Goal: Check status: Check status

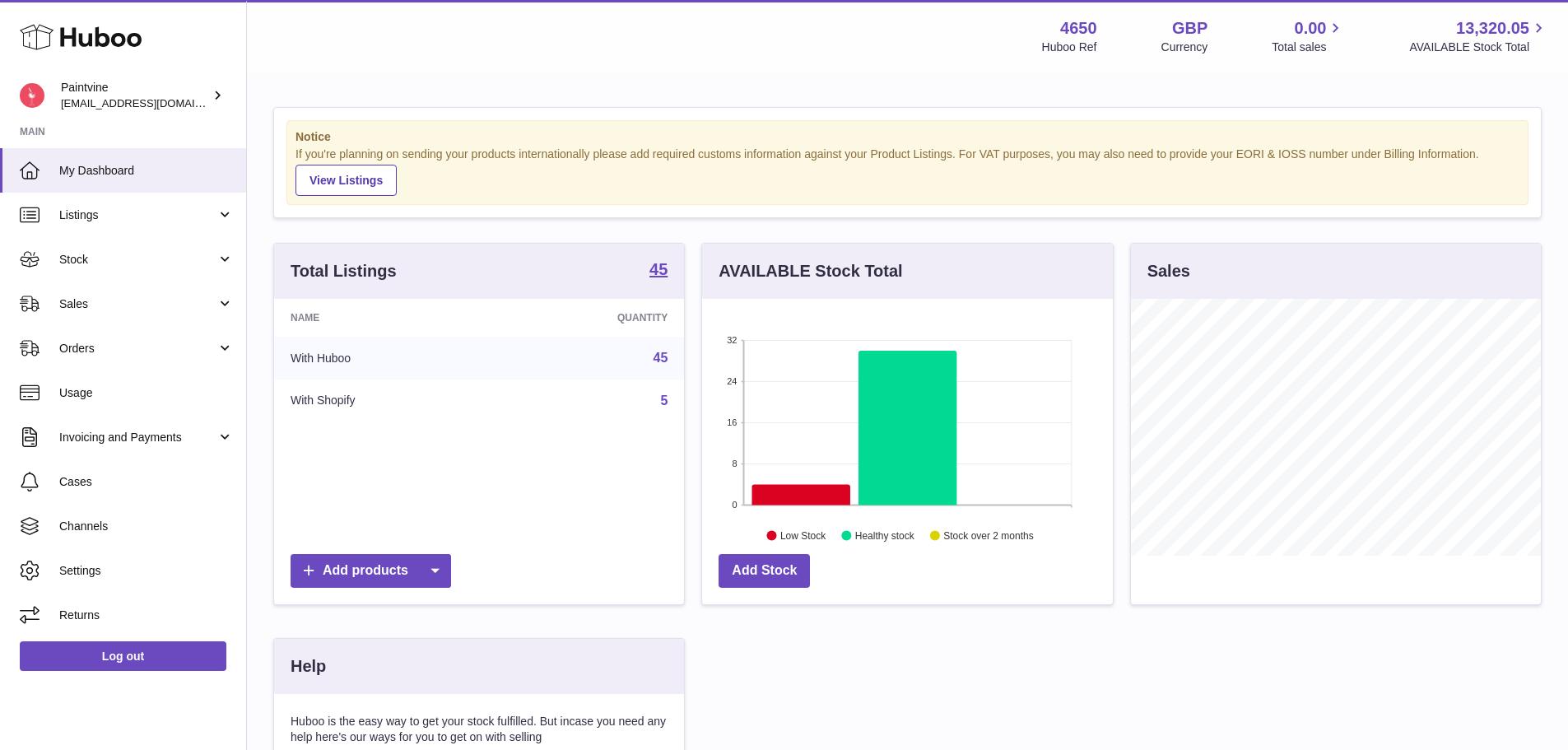
scroll to position [257, 415]
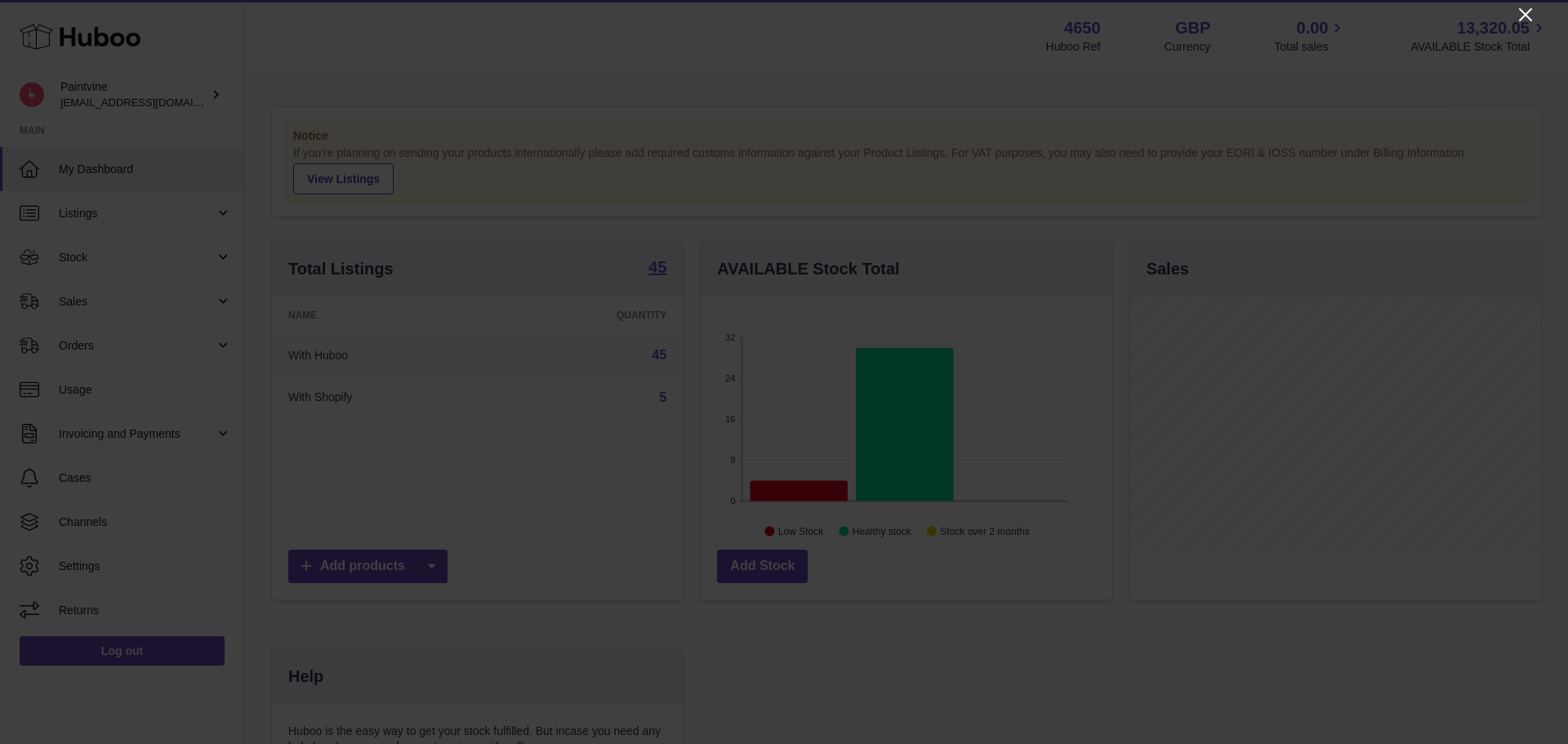
click at [1519, 10] on icon "Close" at bounding box center [1526, 15] width 20 height 20
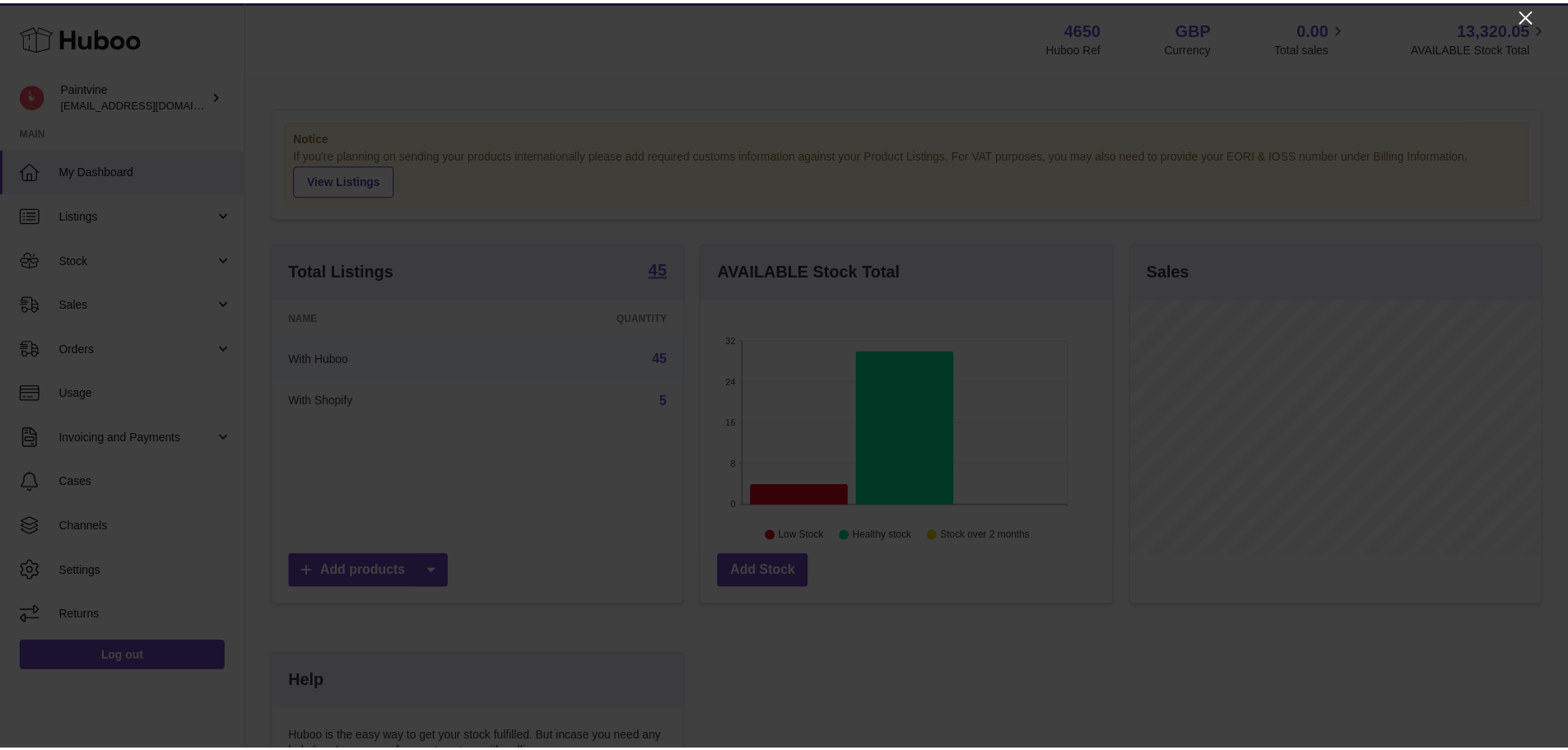
scroll to position [822917, 822669]
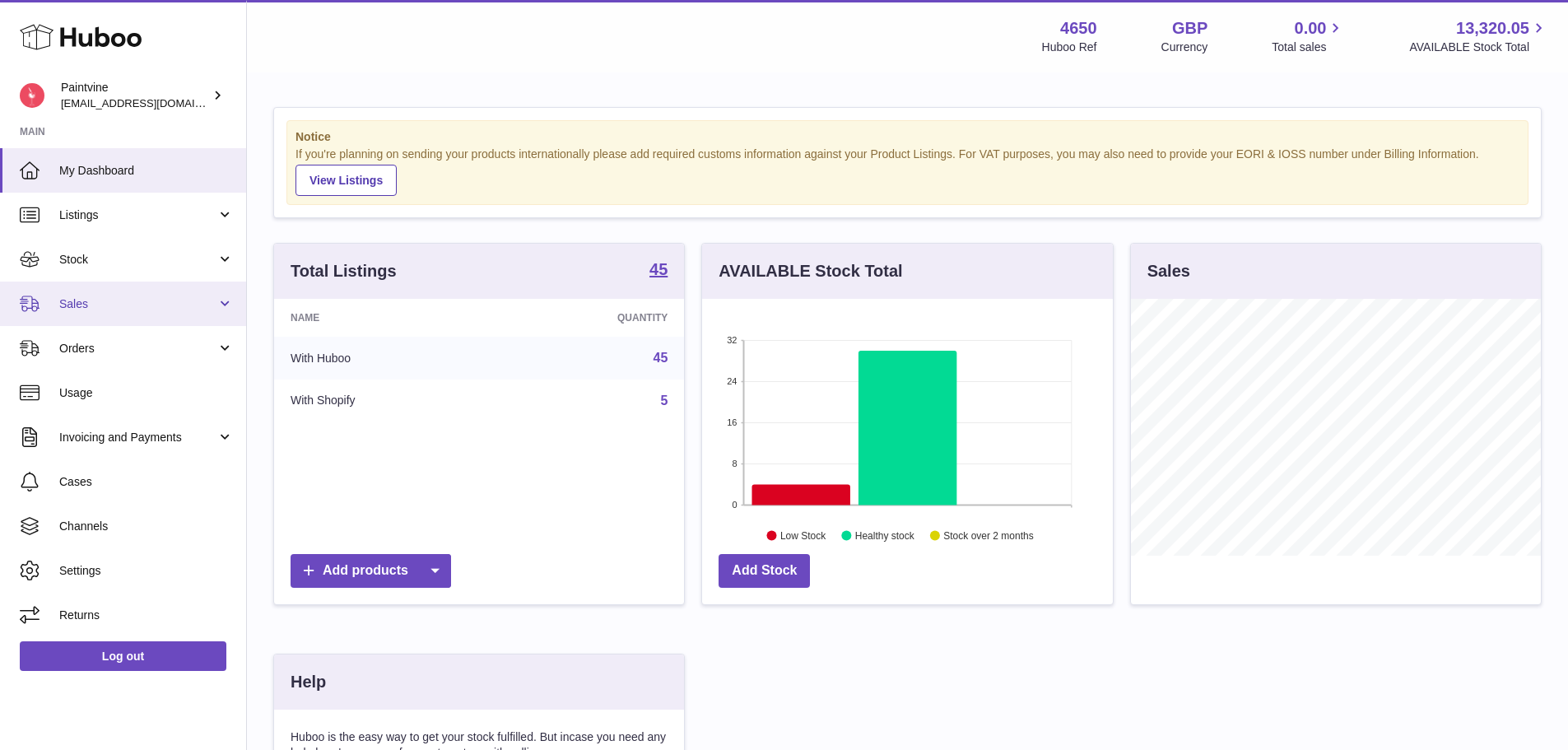
click at [146, 317] on link "Sales" at bounding box center [123, 303] width 246 height 45
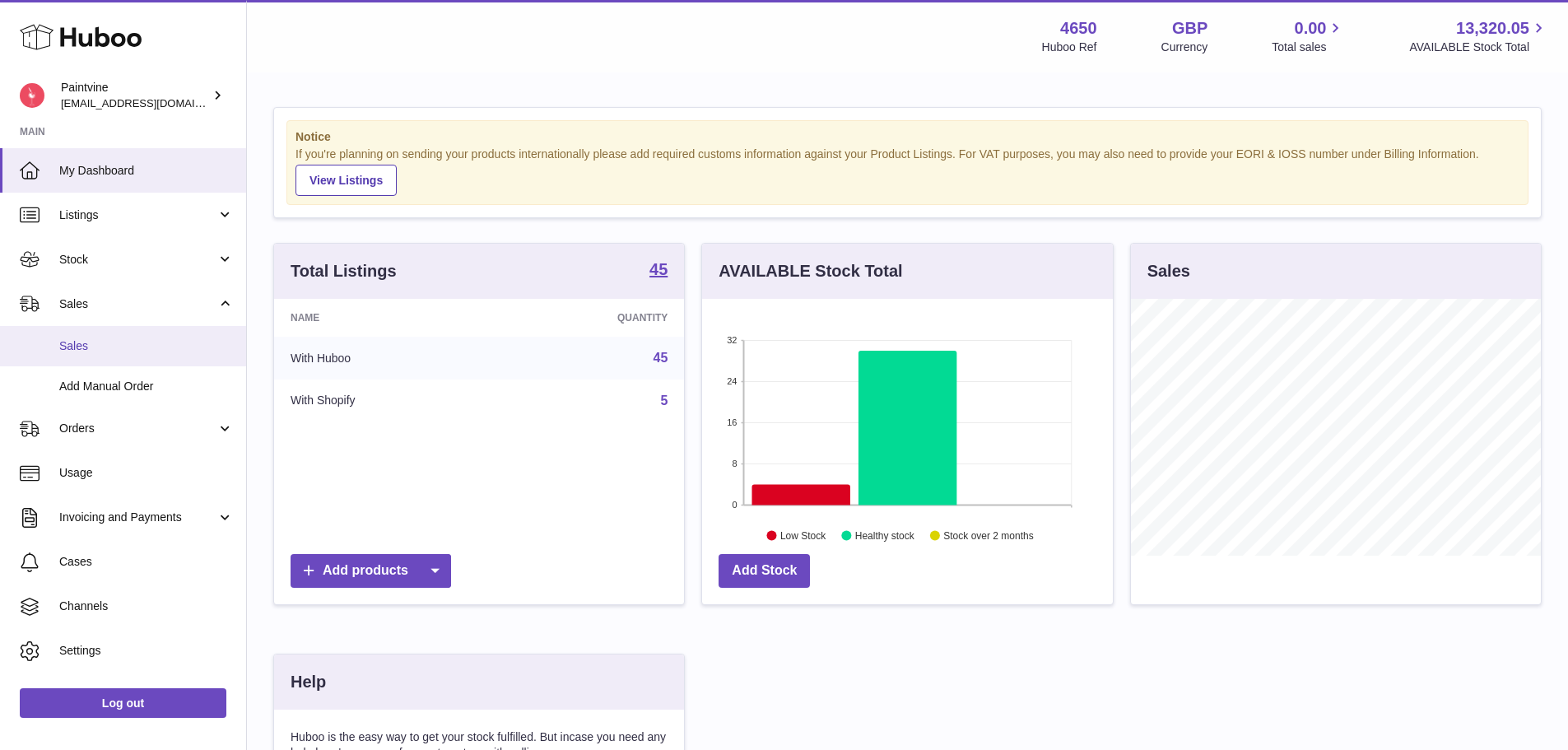
click at [139, 347] on span "Sales" at bounding box center [147, 346] width 175 height 16
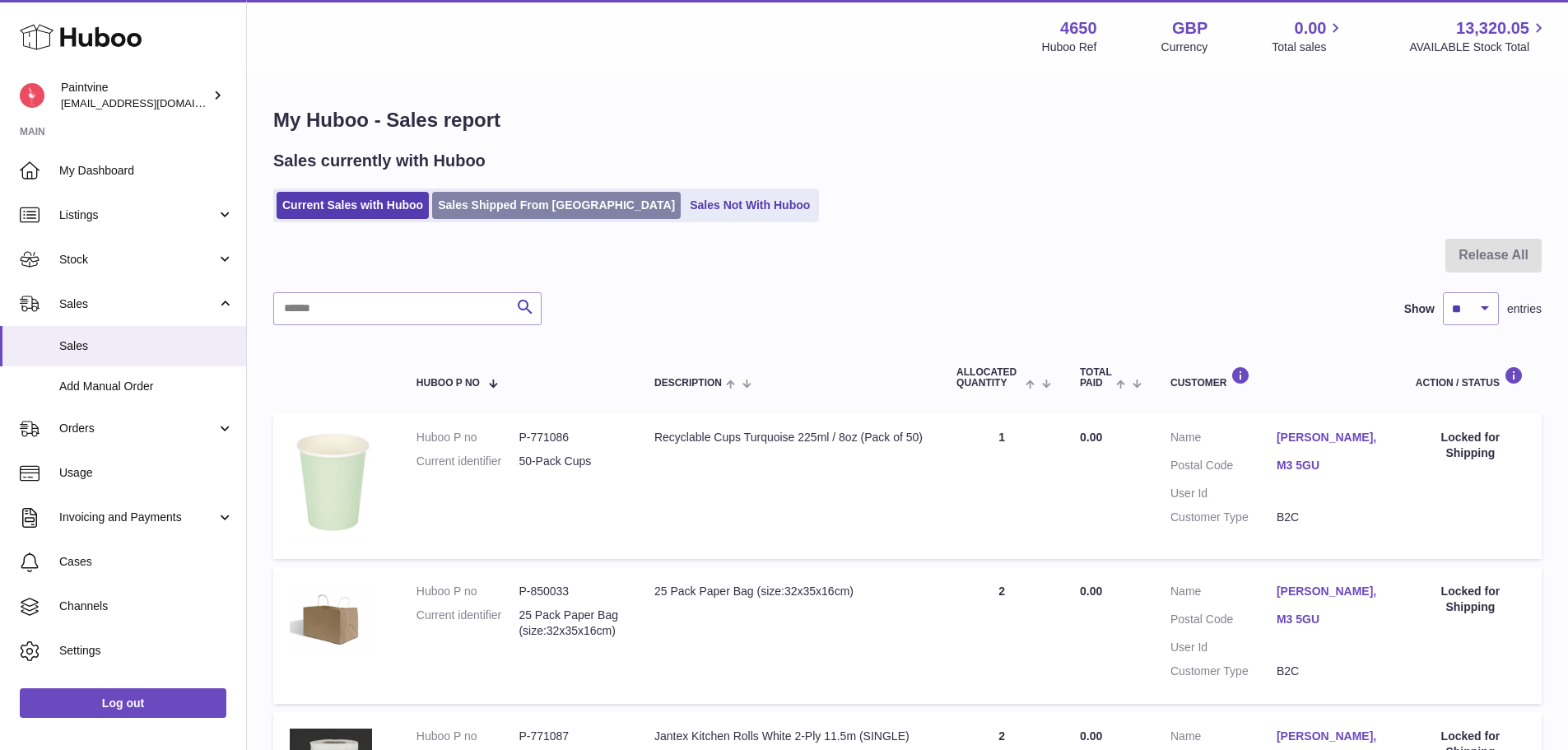
click at [503, 207] on link "Sales Shipped From [GEOGRAPHIC_DATA]" at bounding box center [556, 205] width 248 height 27
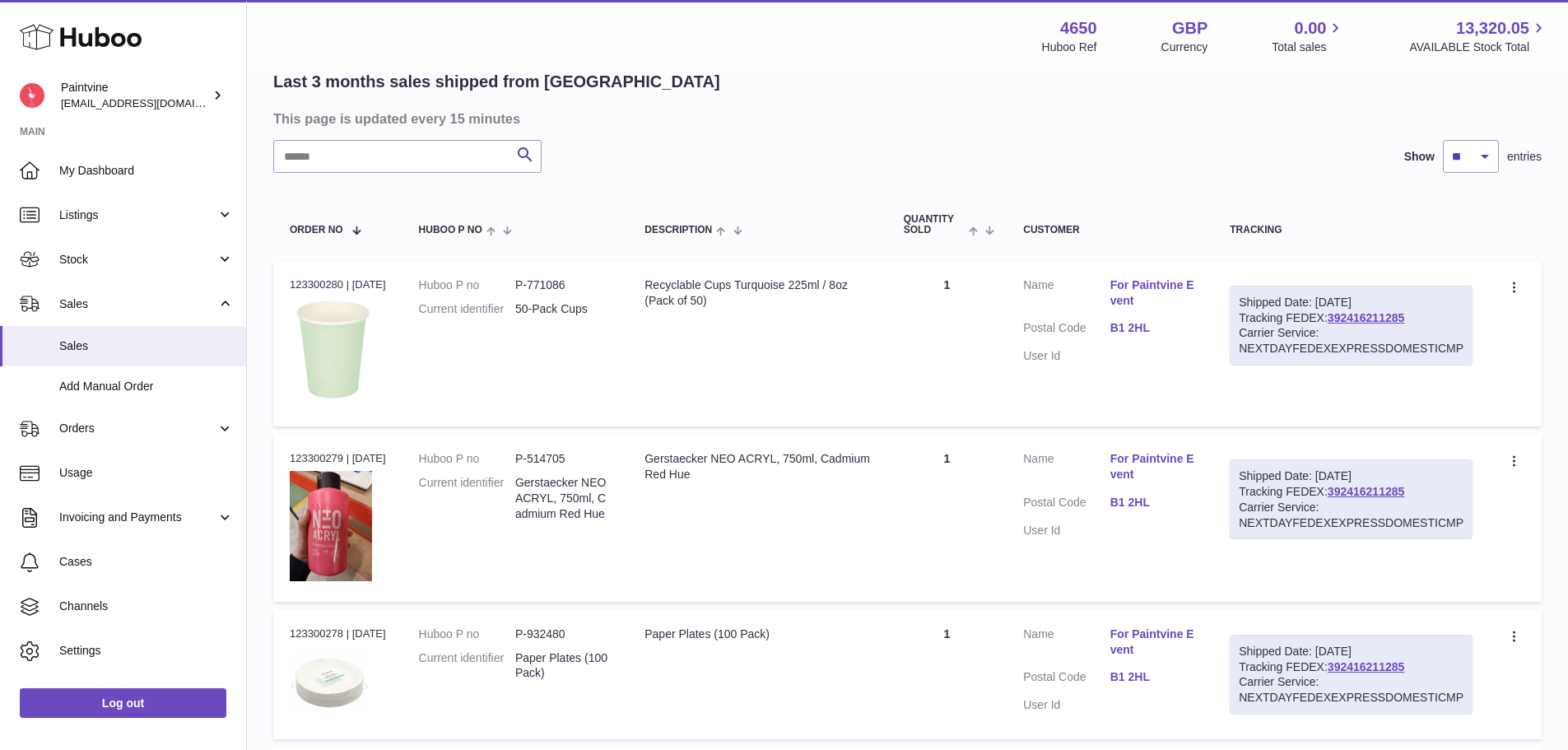
scroll to position [164, 0]
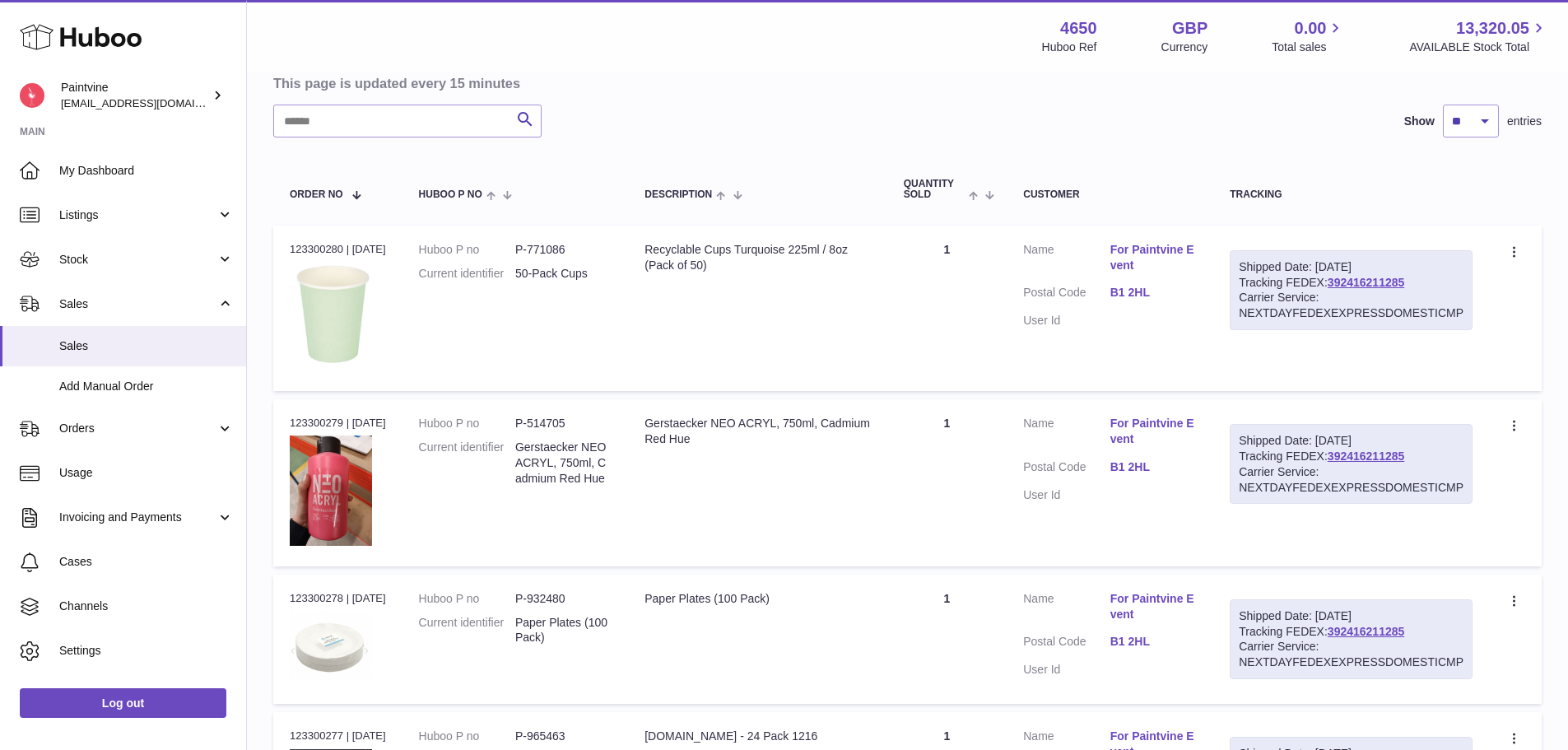
click at [1151, 292] on link "B1 2HL" at bounding box center [1153, 293] width 87 height 16
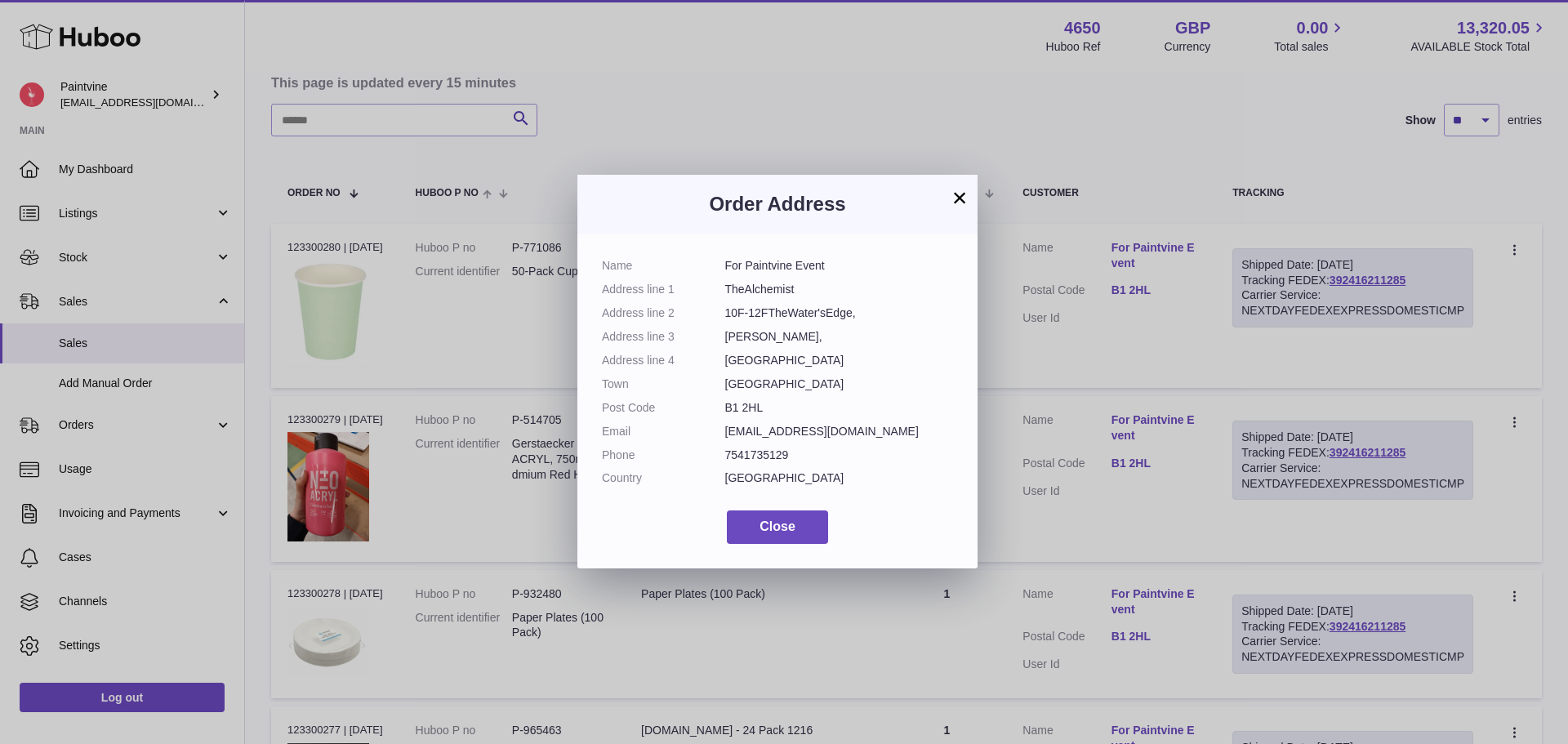
click at [953, 199] on button "×" at bounding box center [959, 198] width 20 height 20
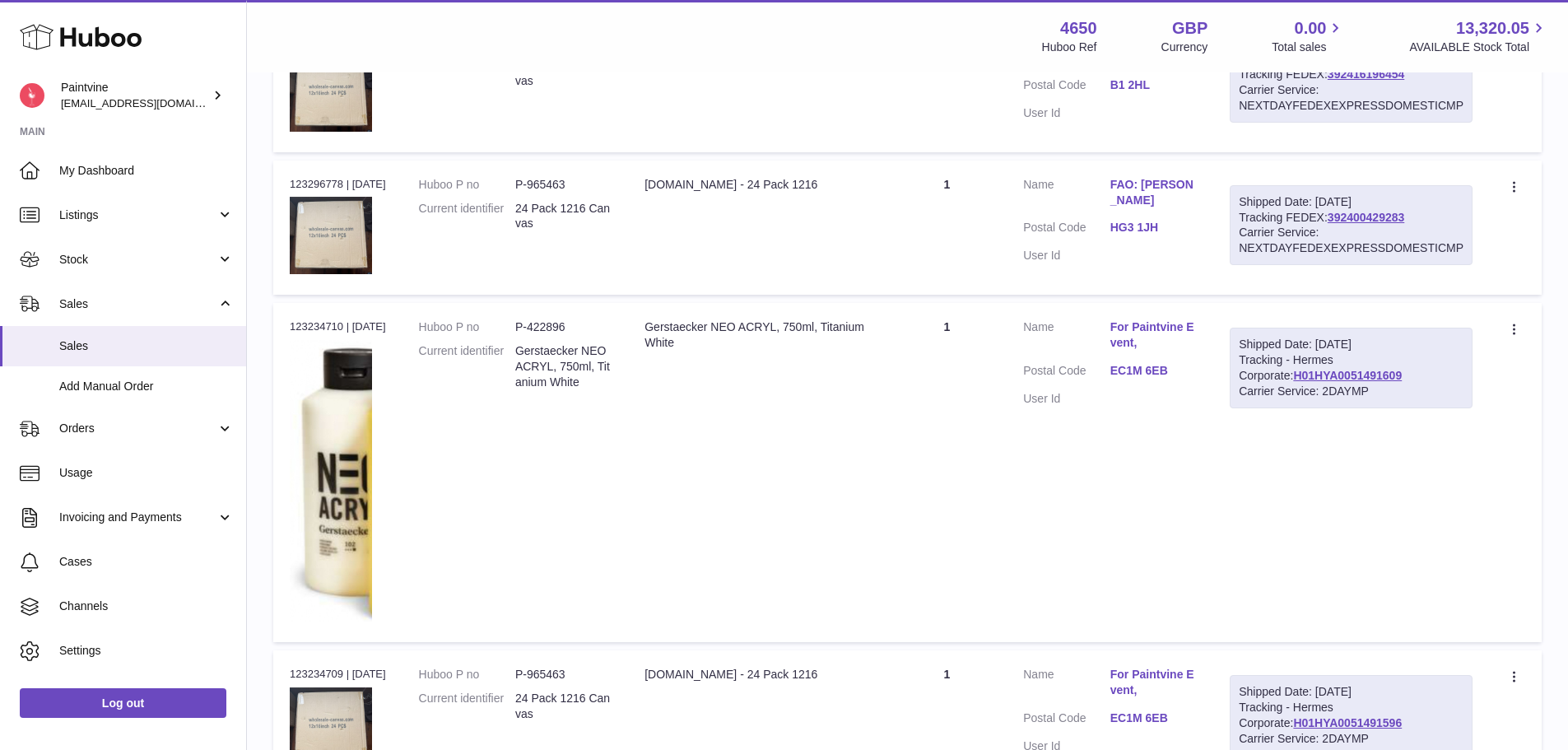
scroll to position [988, 0]
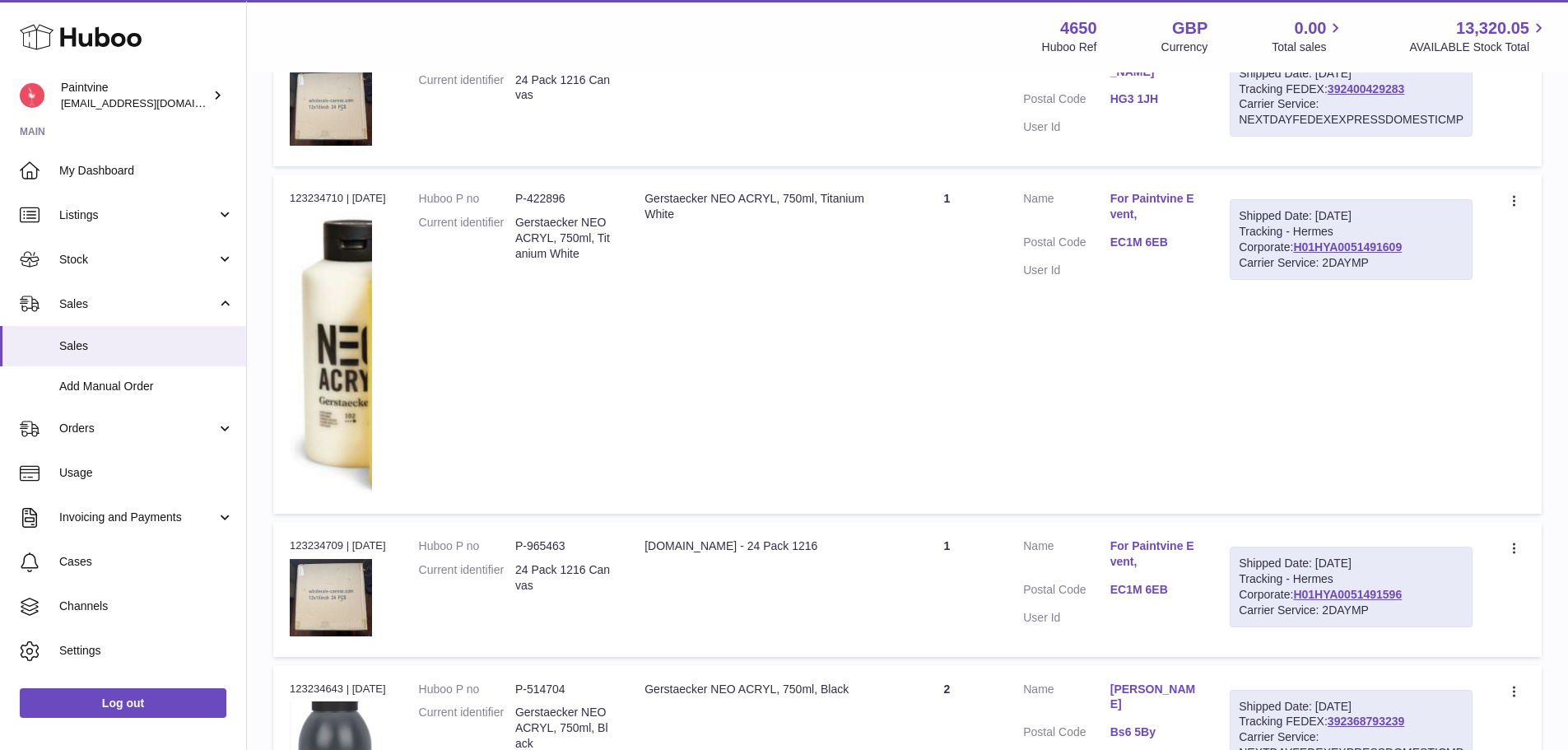
click at [1130, 251] on dd "EC1M 6EB" at bounding box center [1153, 244] width 87 height 20
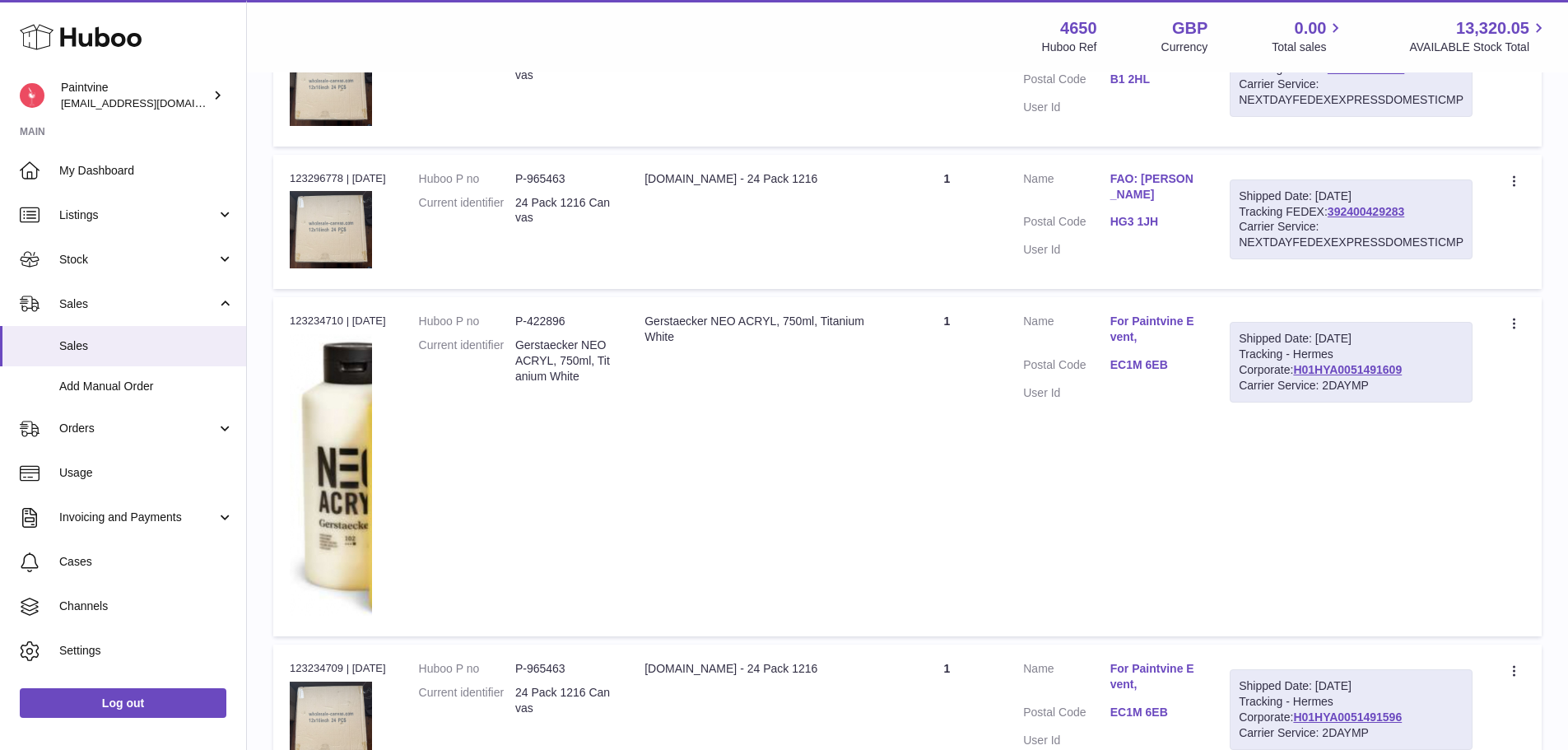
scroll to position [823, 0]
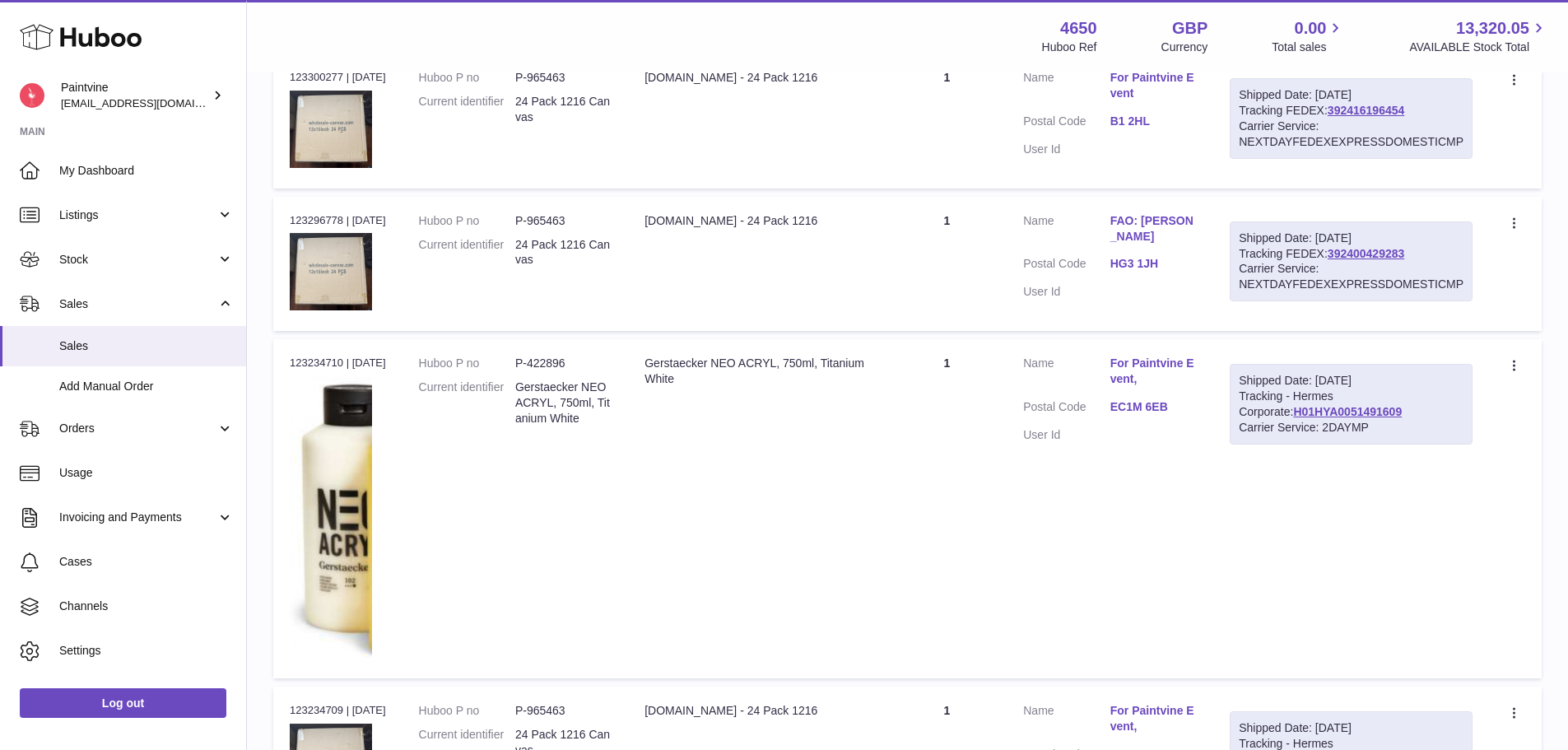
click at [1140, 260] on link "HG3 1JH" at bounding box center [1153, 264] width 87 height 16
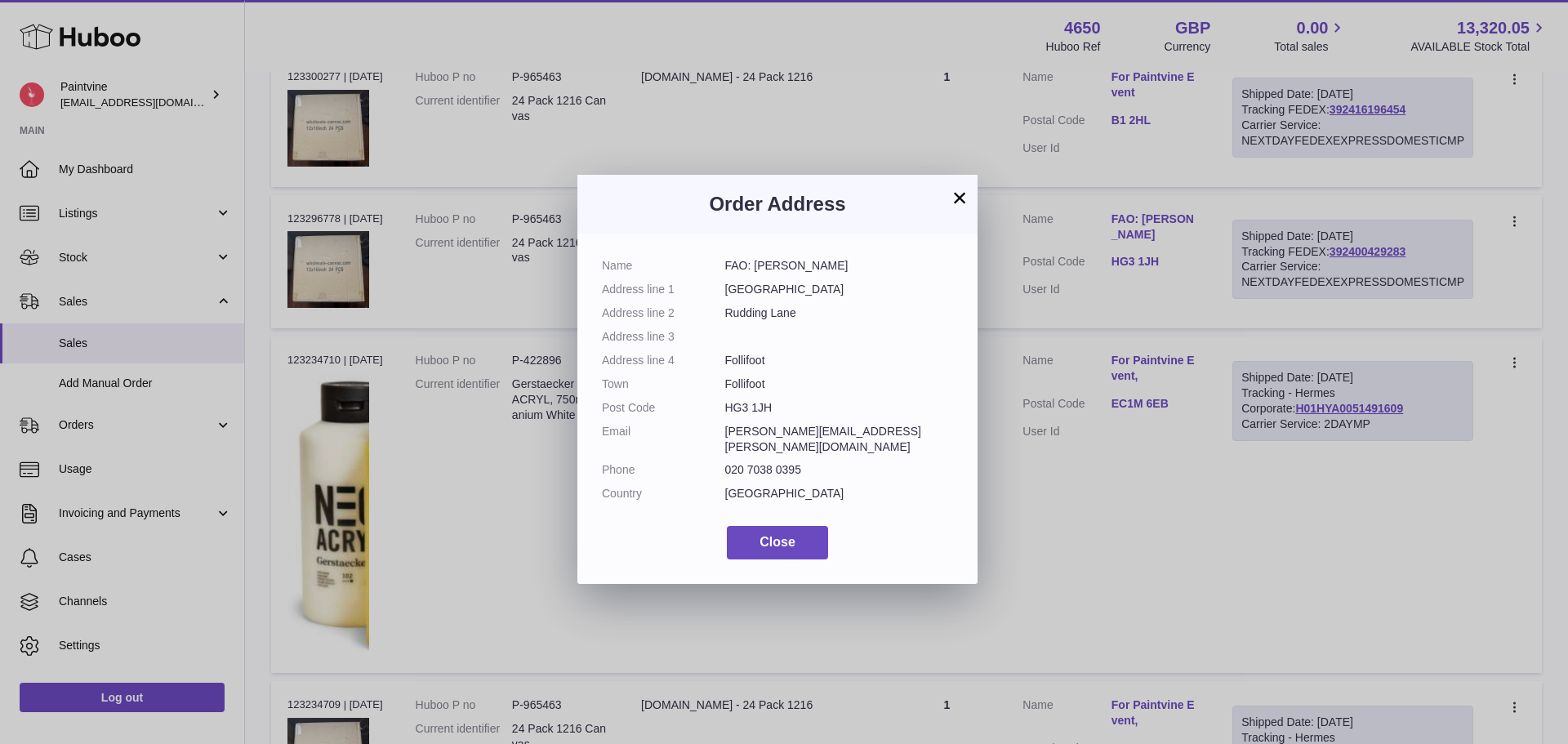
click at [960, 201] on button "×" at bounding box center [959, 198] width 20 height 20
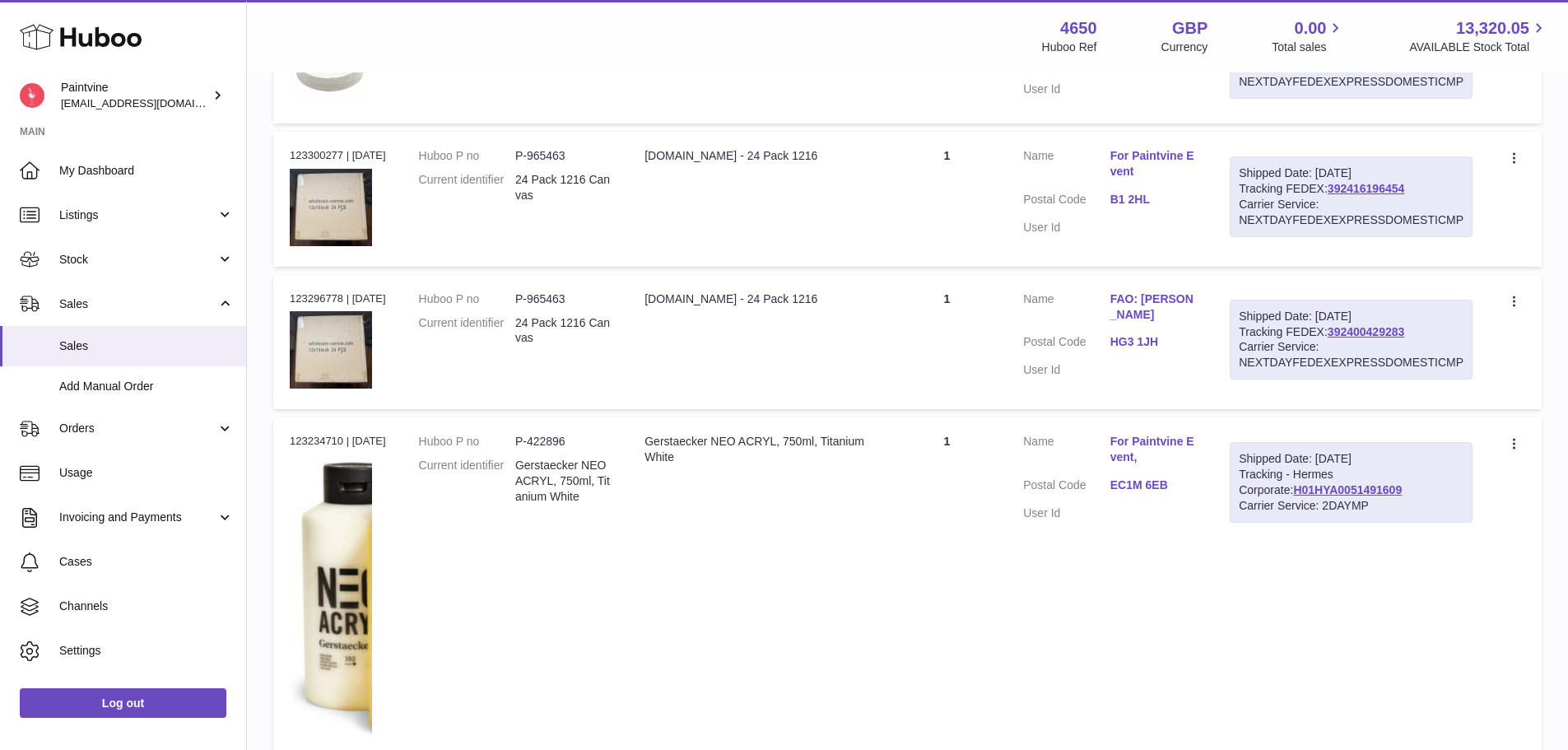
scroll to position [741, 0]
